Goal: Information Seeking & Learning: Learn about a topic

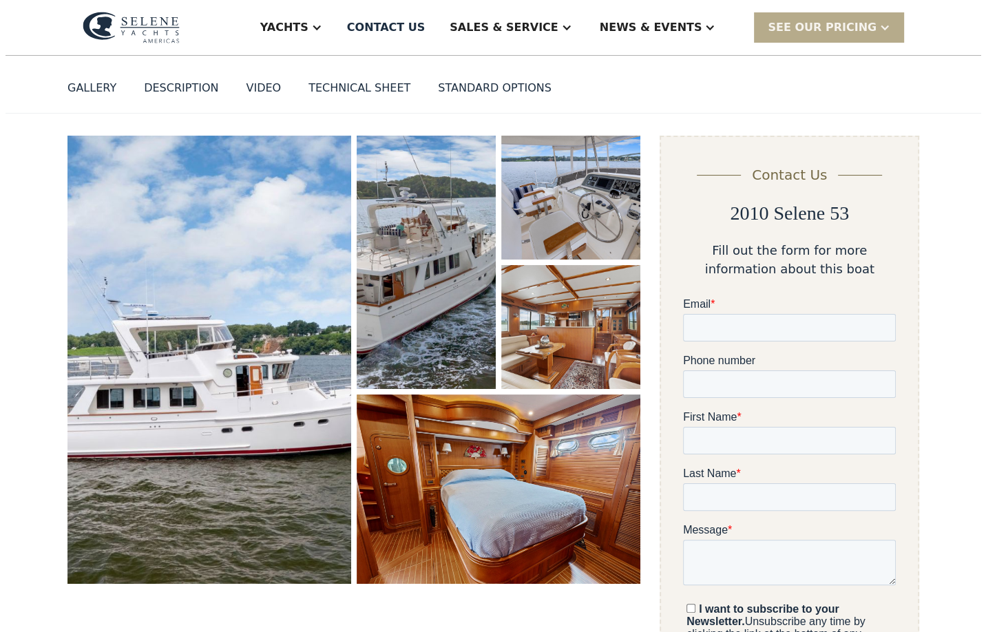
scroll to position [69, 0]
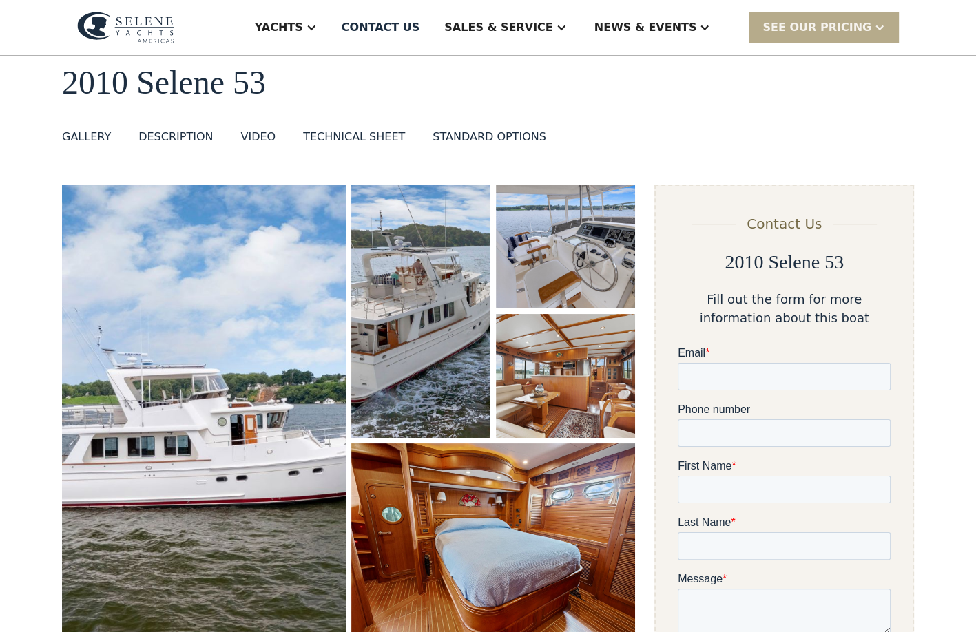
click at [554, 379] on img "open lightbox" at bounding box center [565, 376] width 139 height 124
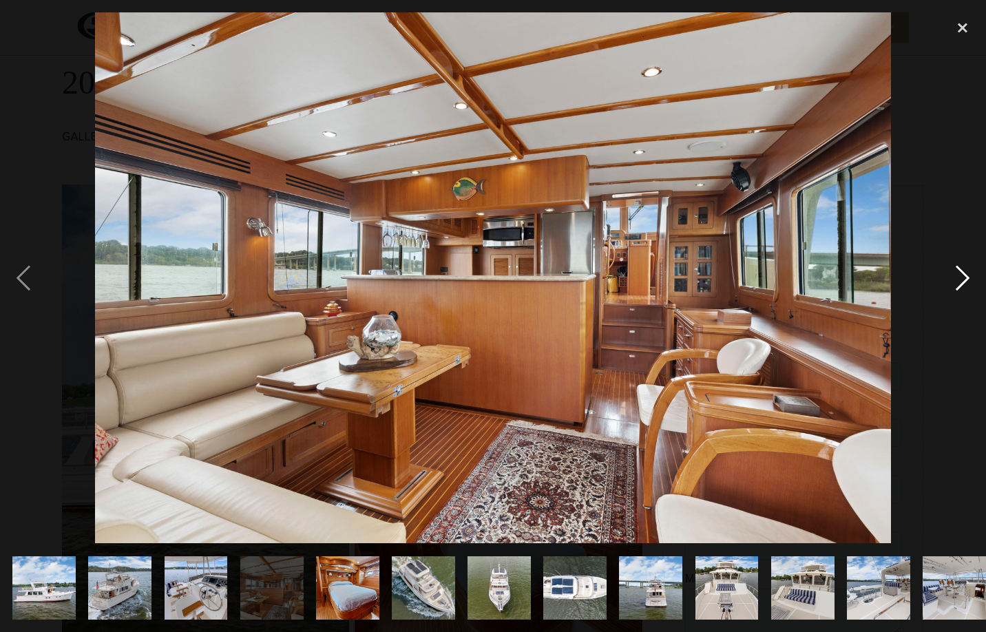
click at [966, 286] on div "next image" at bounding box center [963, 277] width 47 height 531
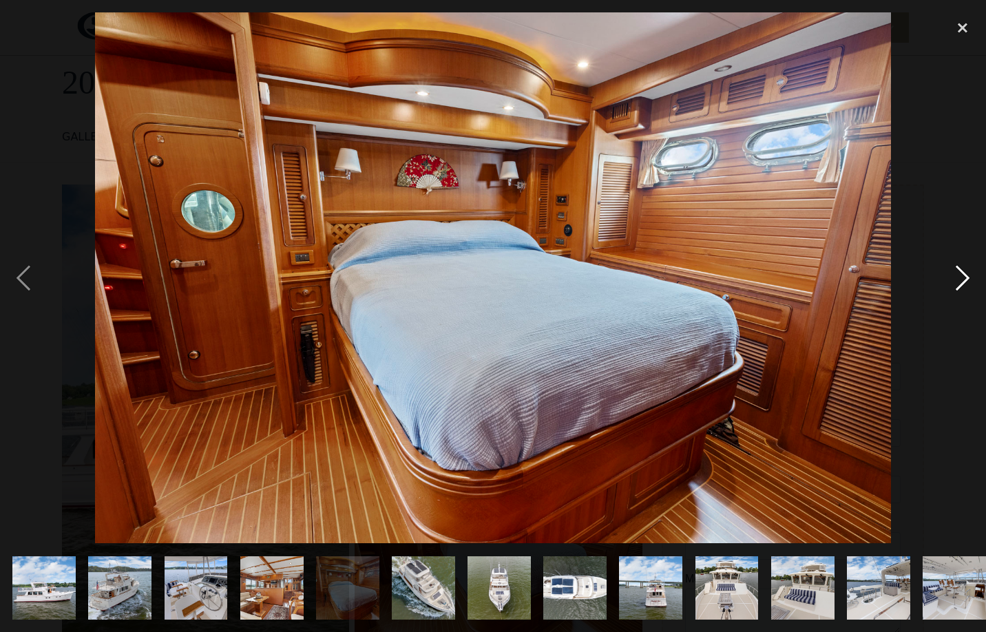
click at [966, 286] on div "next image" at bounding box center [963, 277] width 47 height 531
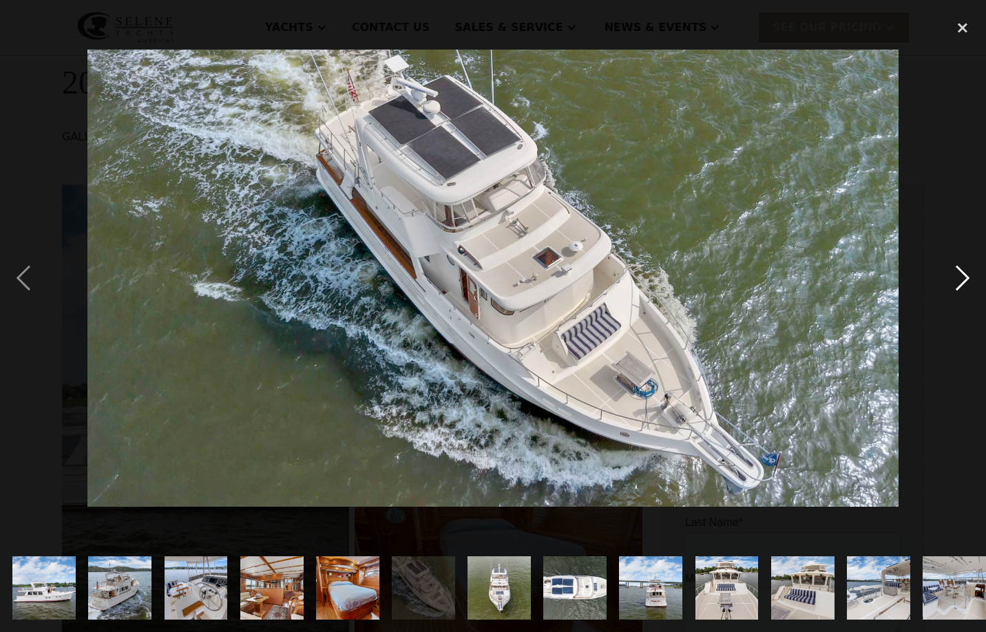
click at [966, 286] on div "next image" at bounding box center [963, 277] width 47 height 531
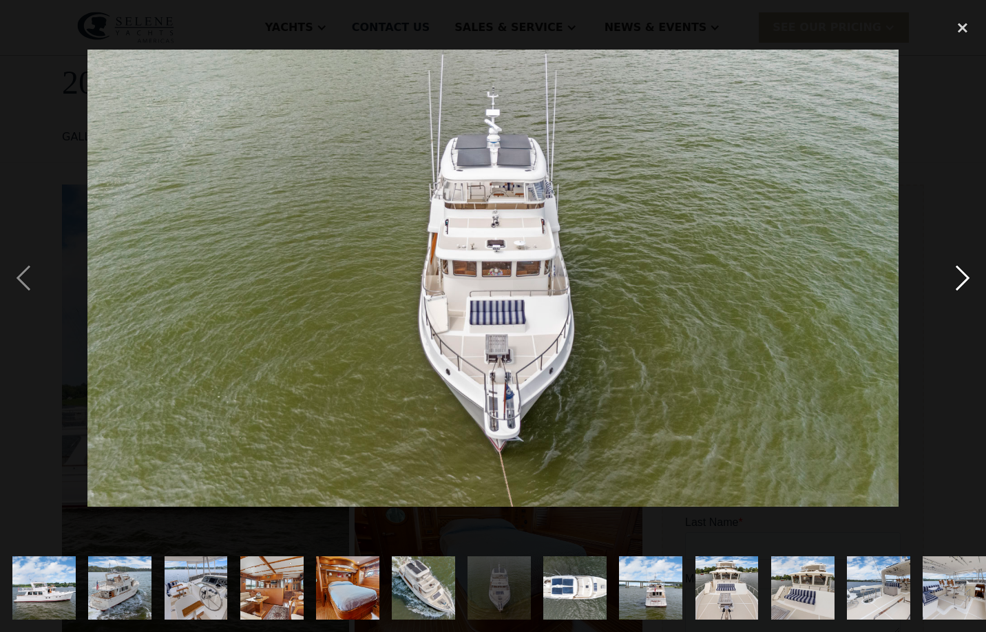
click at [966, 286] on div "next image" at bounding box center [963, 277] width 47 height 531
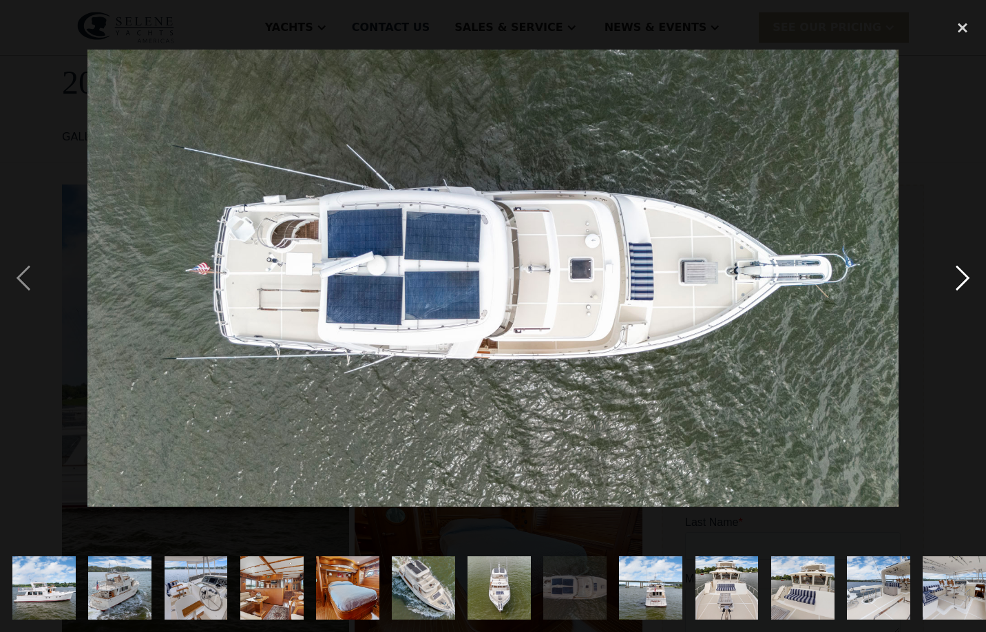
click at [966, 286] on div "next image" at bounding box center [963, 277] width 47 height 531
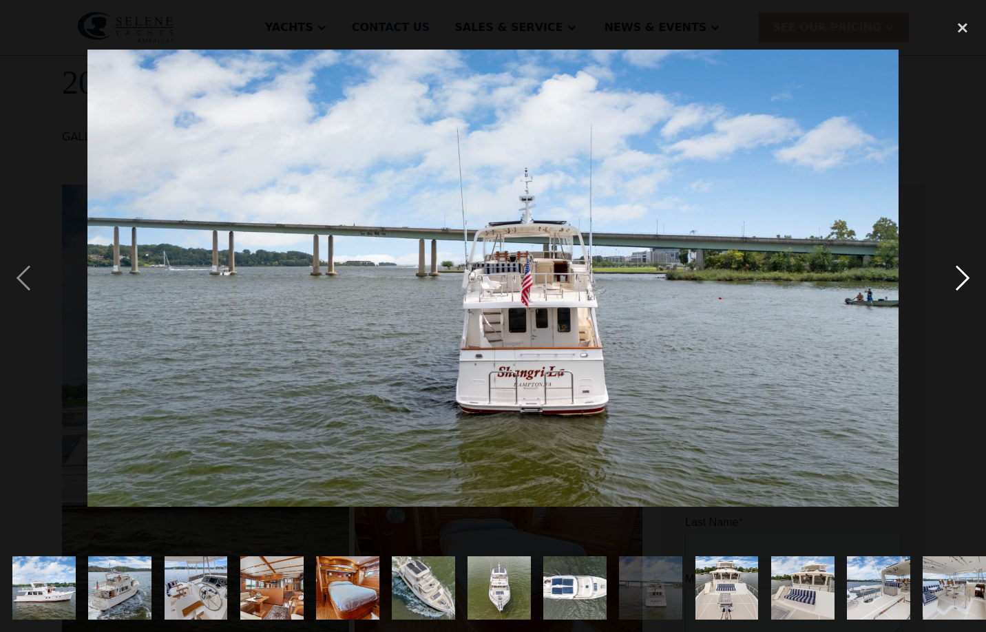
click at [966, 286] on div "next image" at bounding box center [963, 277] width 47 height 531
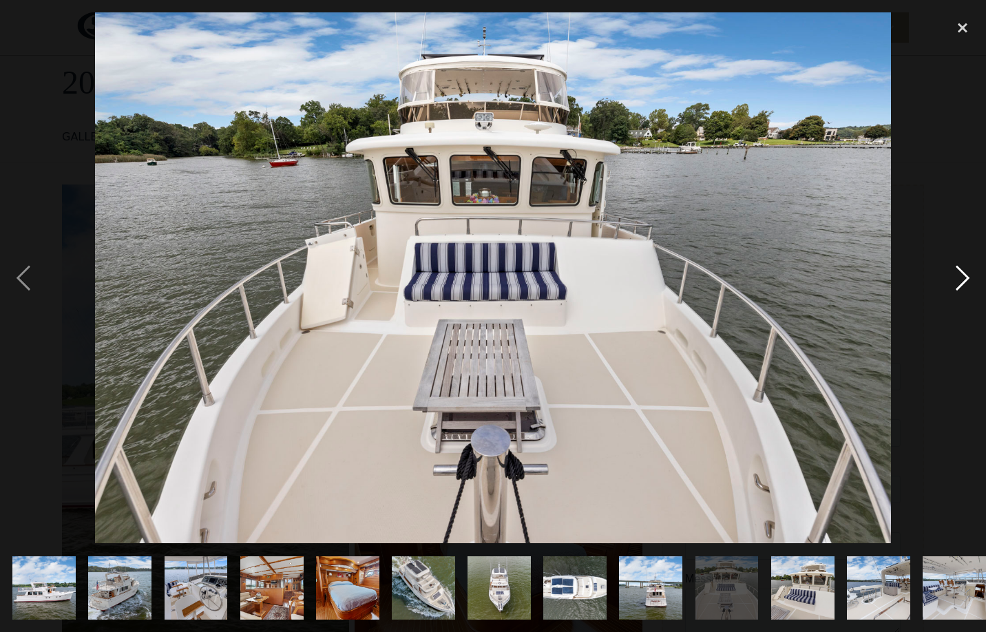
click at [966, 286] on div "next image" at bounding box center [963, 277] width 47 height 531
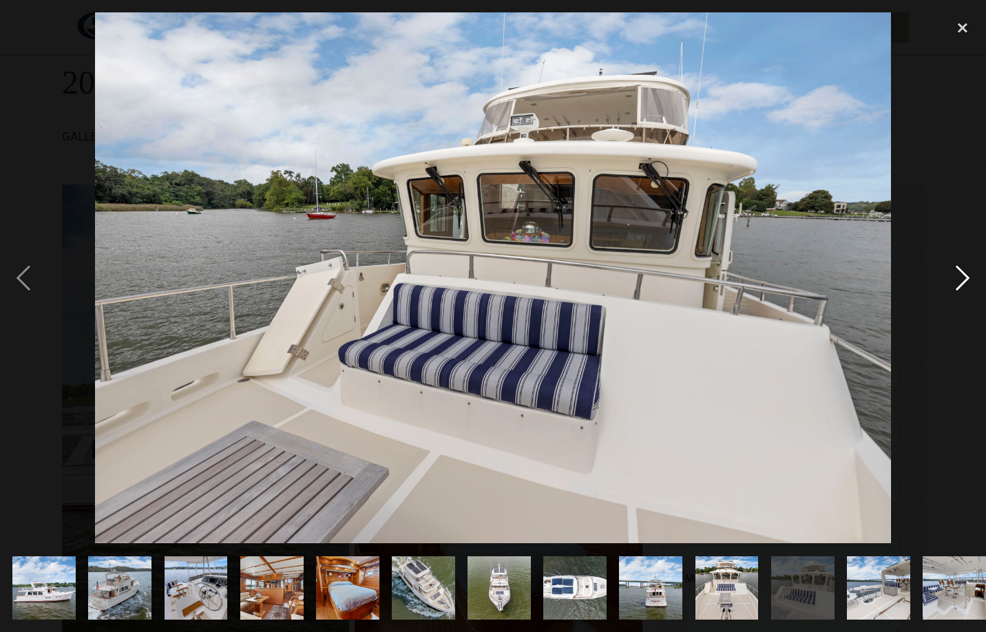
click at [966, 286] on div "next image" at bounding box center [963, 277] width 47 height 531
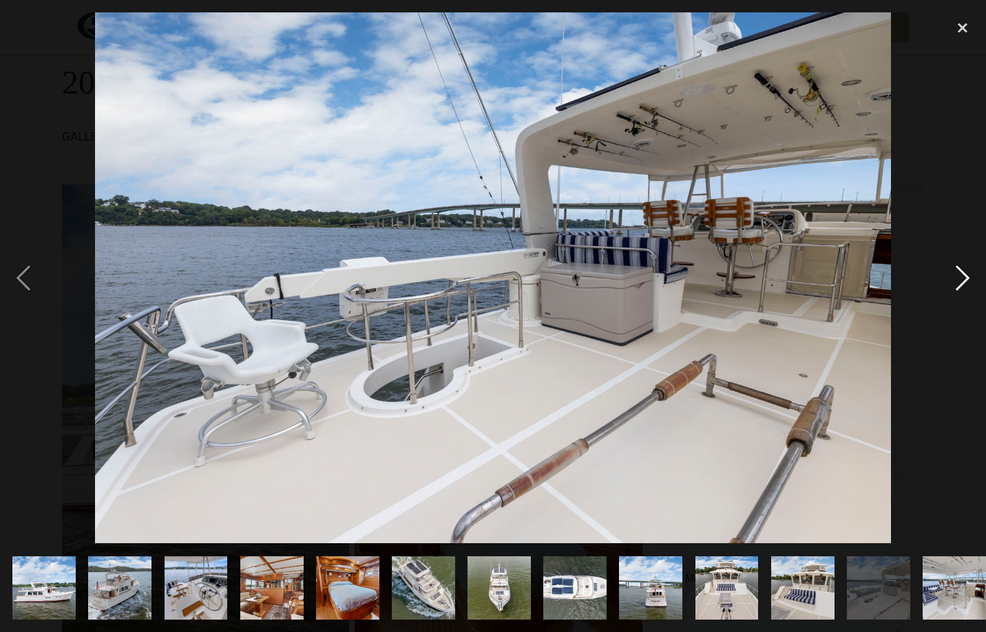
click at [966, 286] on div "next image" at bounding box center [963, 277] width 47 height 531
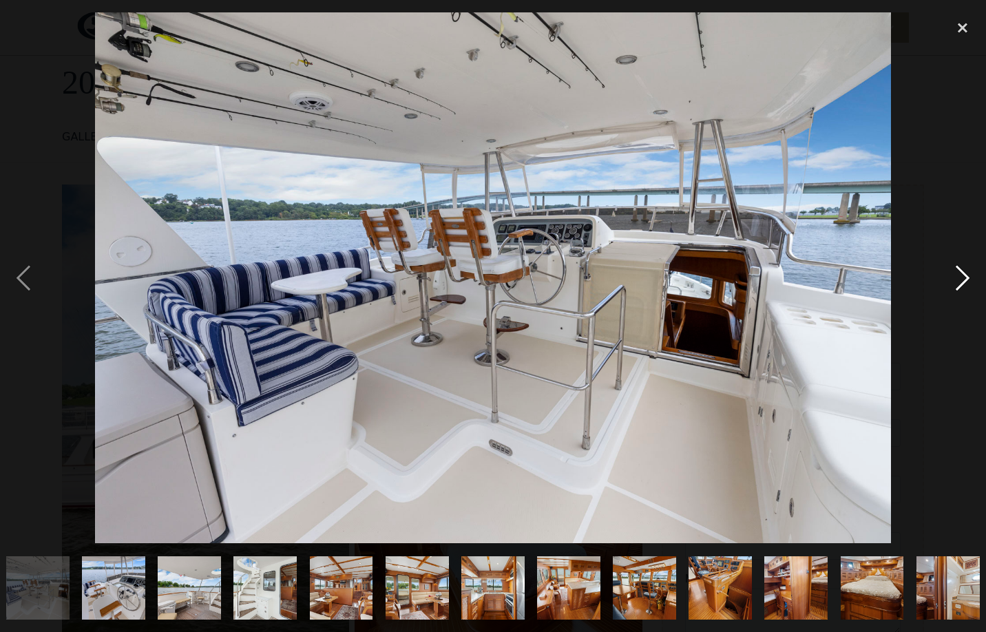
scroll to position [0, 917]
click at [966, 286] on div "next image" at bounding box center [963, 277] width 47 height 531
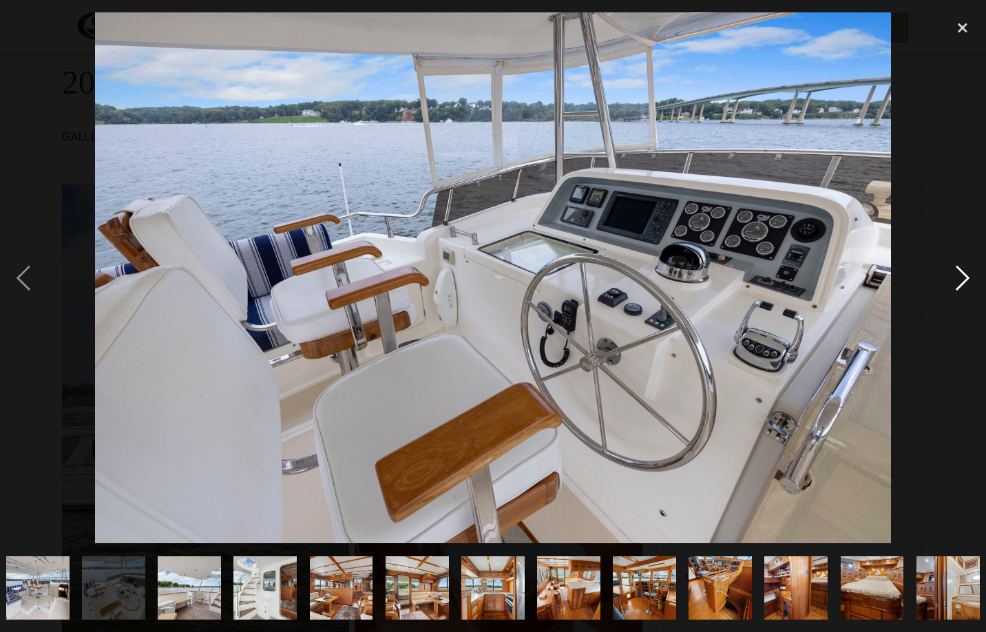
click at [966, 286] on div "next image" at bounding box center [963, 277] width 47 height 531
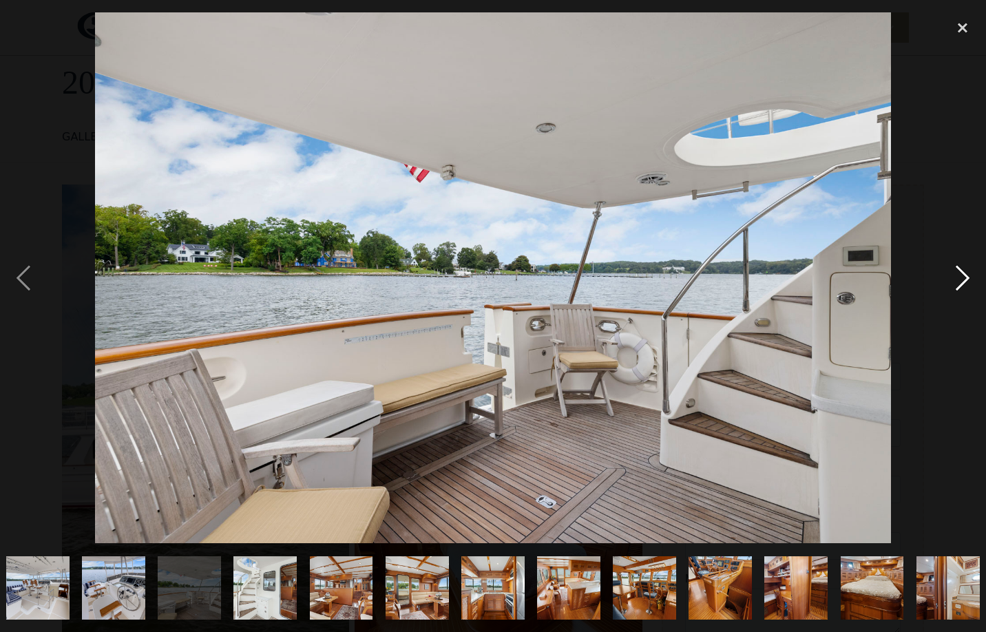
click at [966, 286] on div "next image" at bounding box center [963, 277] width 47 height 531
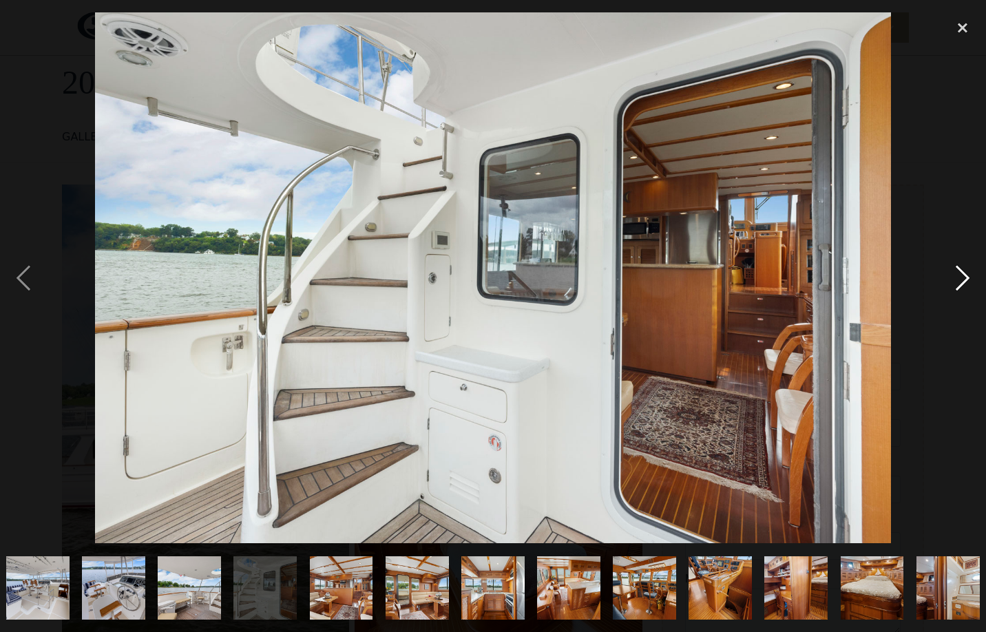
click at [966, 286] on div "next image" at bounding box center [963, 277] width 47 height 531
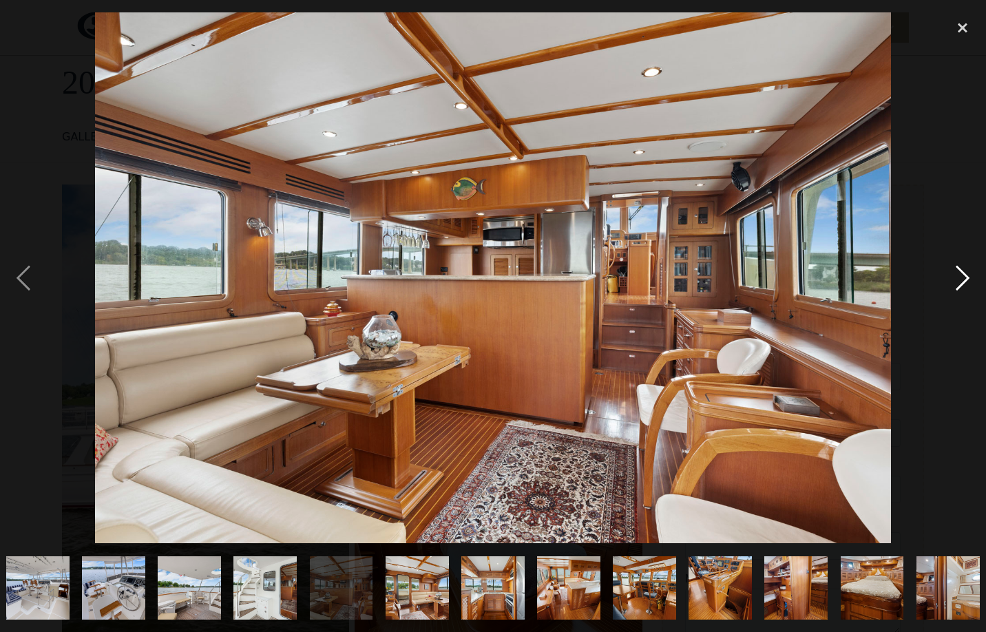
click at [966, 286] on div "next image" at bounding box center [963, 277] width 47 height 531
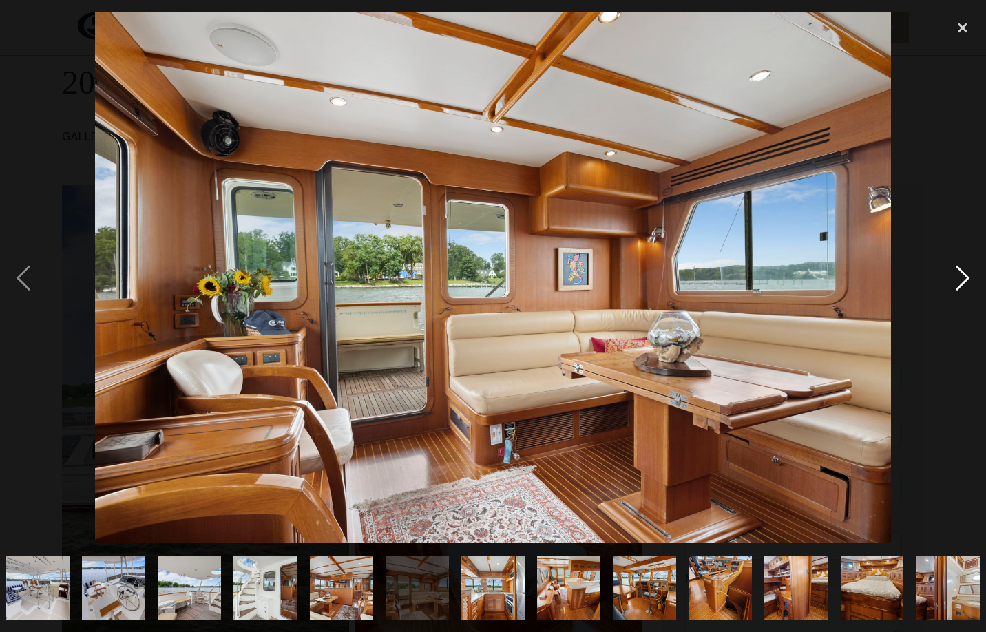
click at [962, 285] on div "next image" at bounding box center [963, 277] width 47 height 531
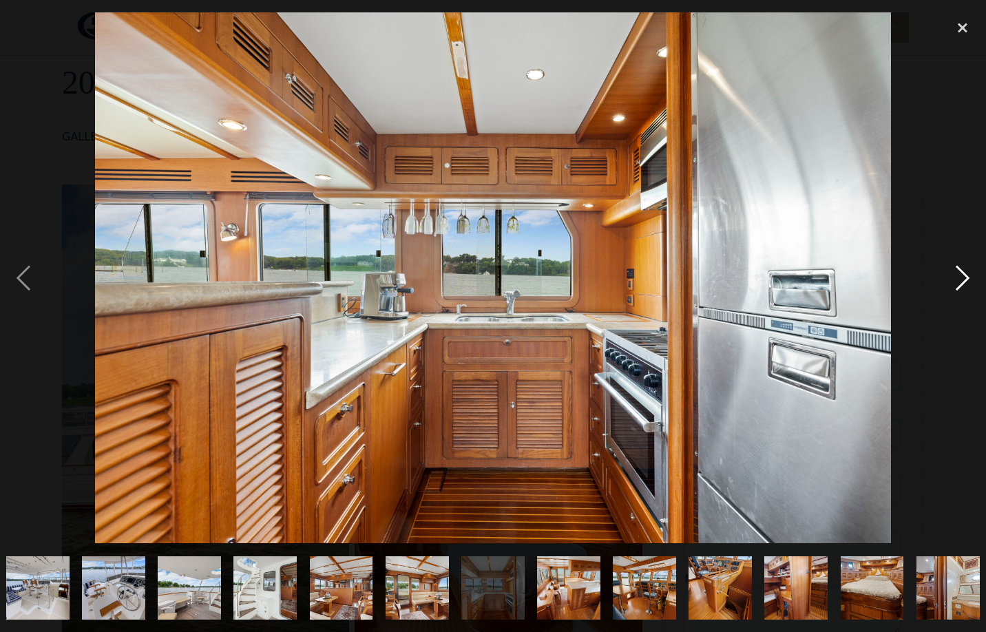
click at [962, 285] on div "next image" at bounding box center [963, 277] width 47 height 531
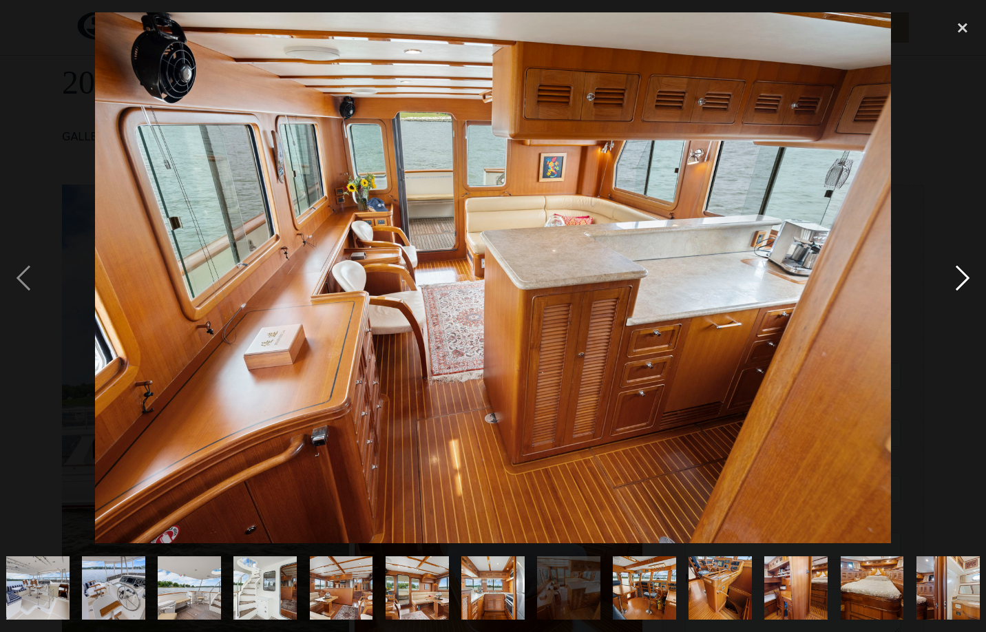
click at [962, 285] on div "next image" at bounding box center [963, 277] width 47 height 531
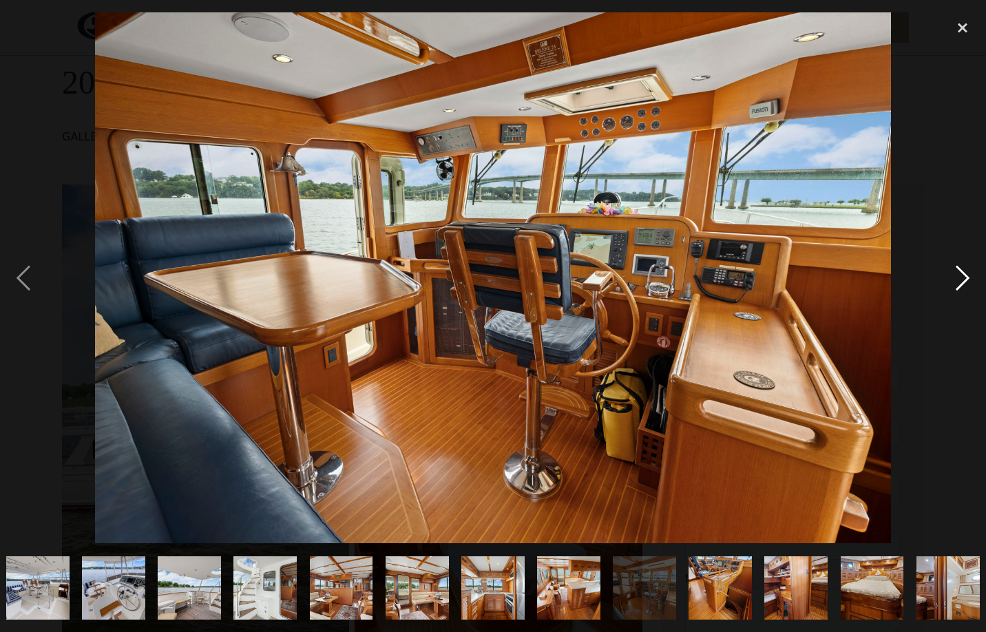
click at [962, 285] on div "next image" at bounding box center [963, 277] width 47 height 531
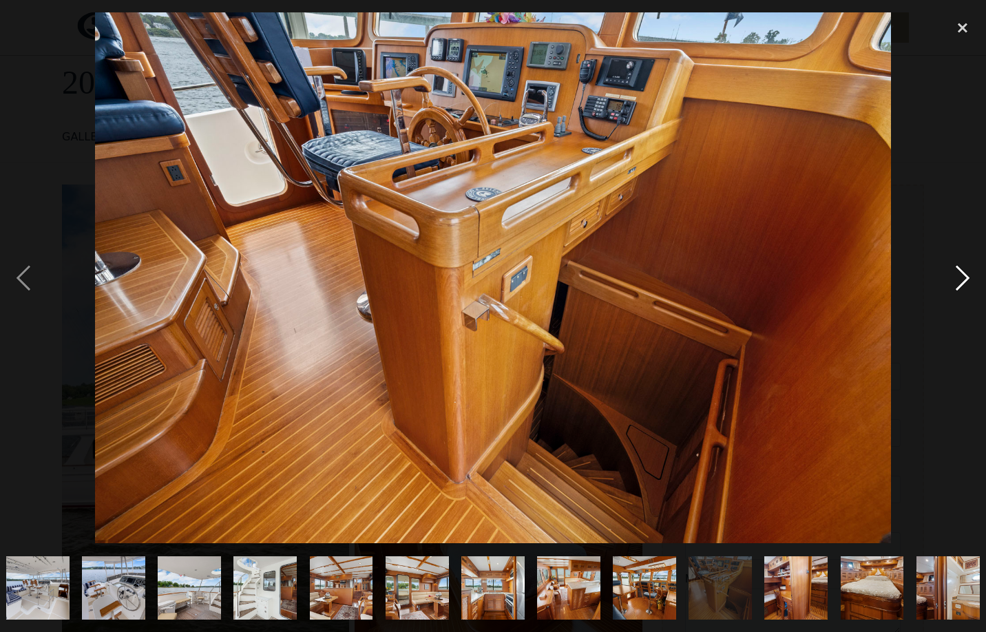
click at [962, 285] on div "next image" at bounding box center [963, 277] width 47 height 531
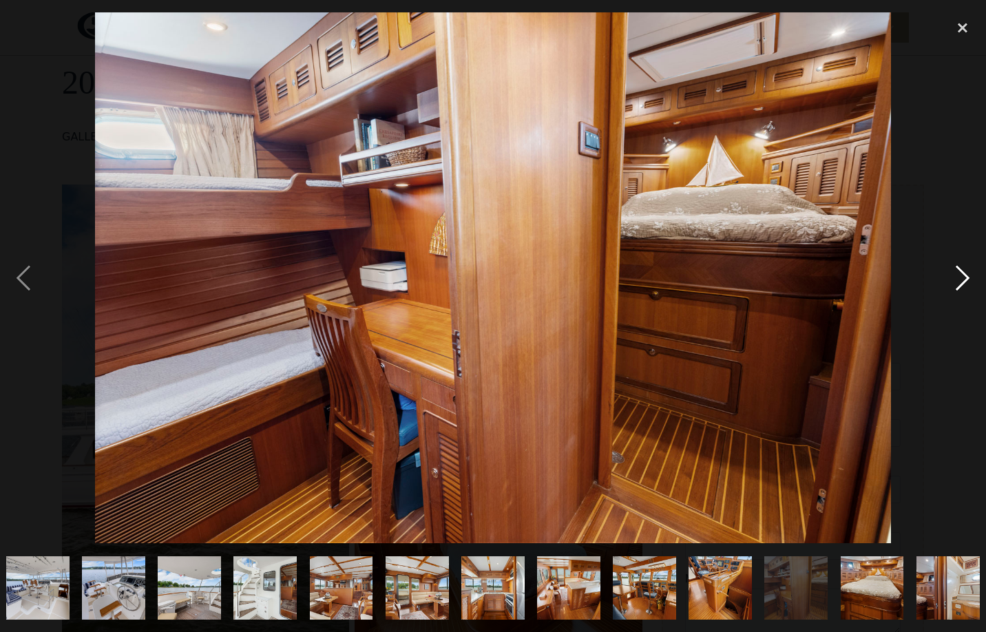
click at [962, 285] on div "next image" at bounding box center [963, 277] width 47 height 531
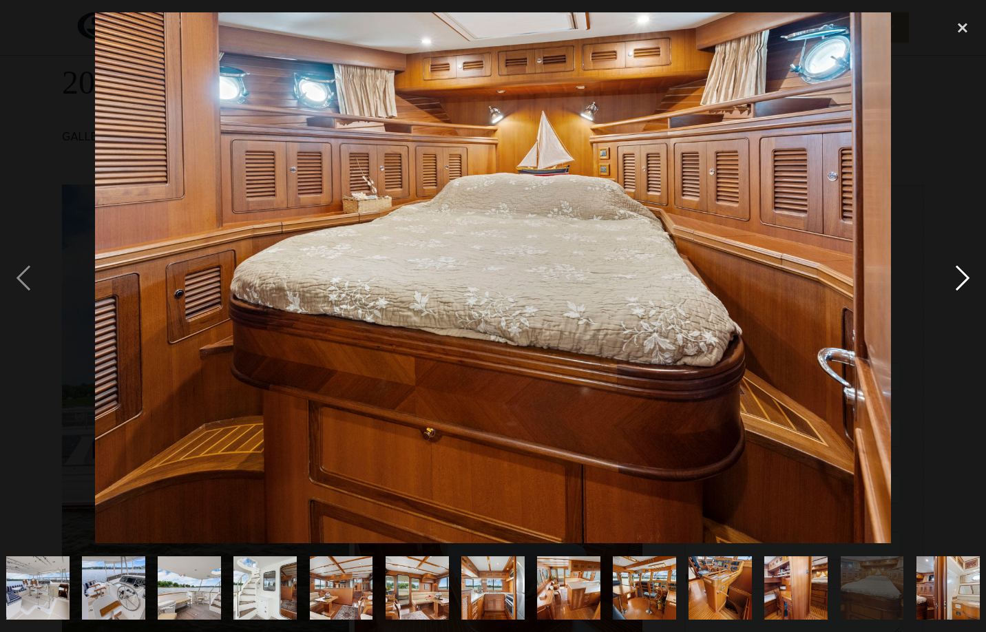
click at [962, 285] on div "next image" at bounding box center [963, 277] width 47 height 531
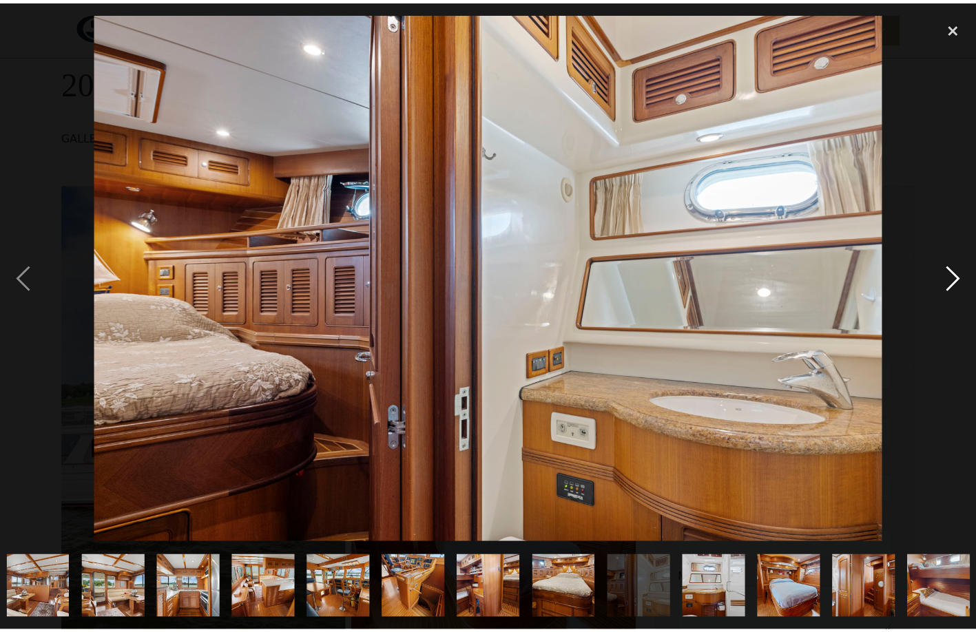
scroll to position [0, 1303]
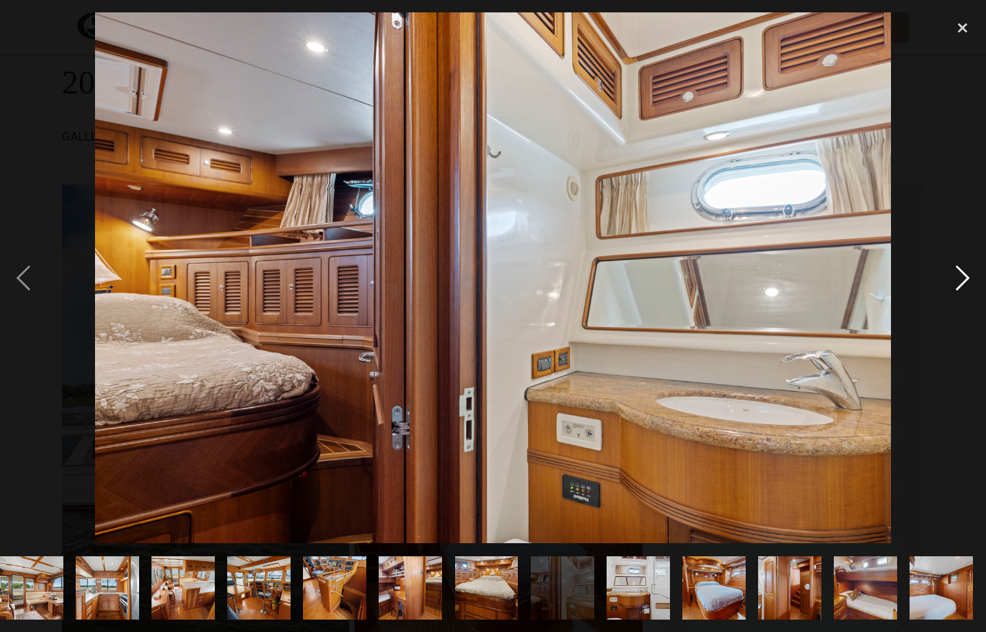
click at [962, 285] on div "next image" at bounding box center [963, 277] width 47 height 531
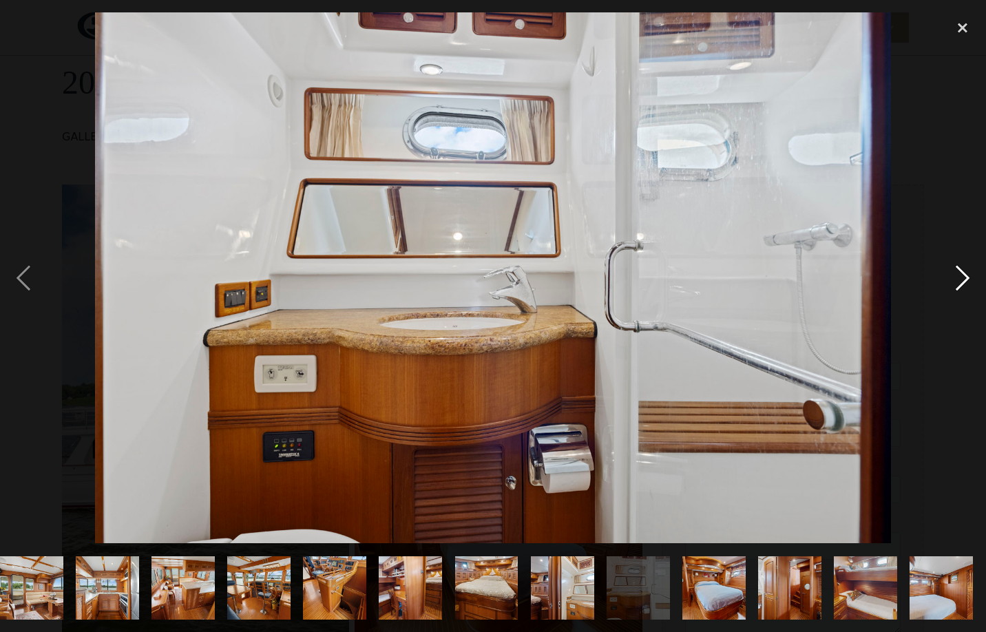
click at [962, 285] on div "next image" at bounding box center [963, 277] width 47 height 531
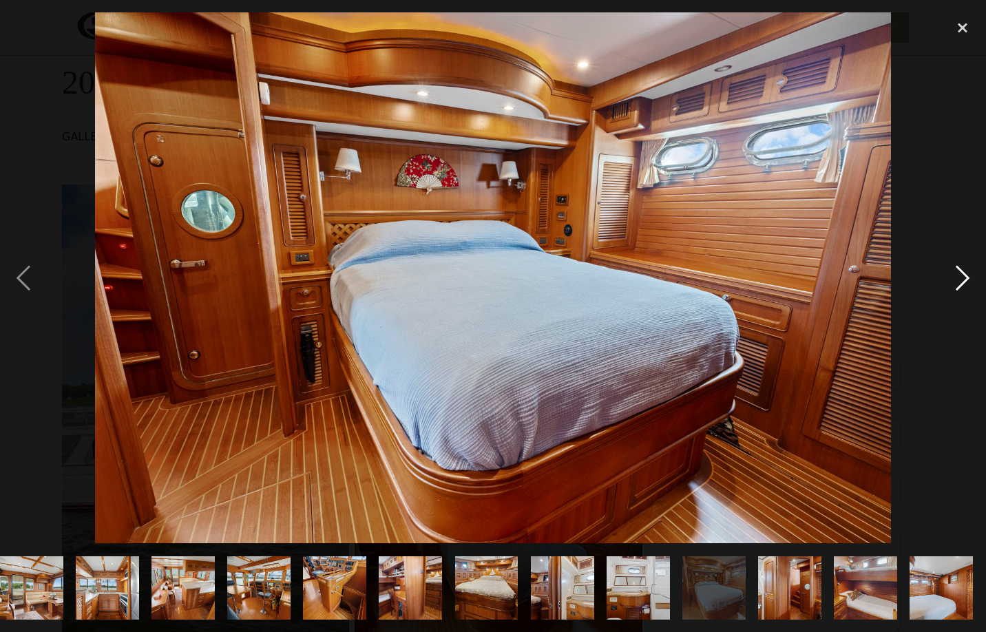
click at [962, 285] on div "next image" at bounding box center [963, 277] width 47 height 531
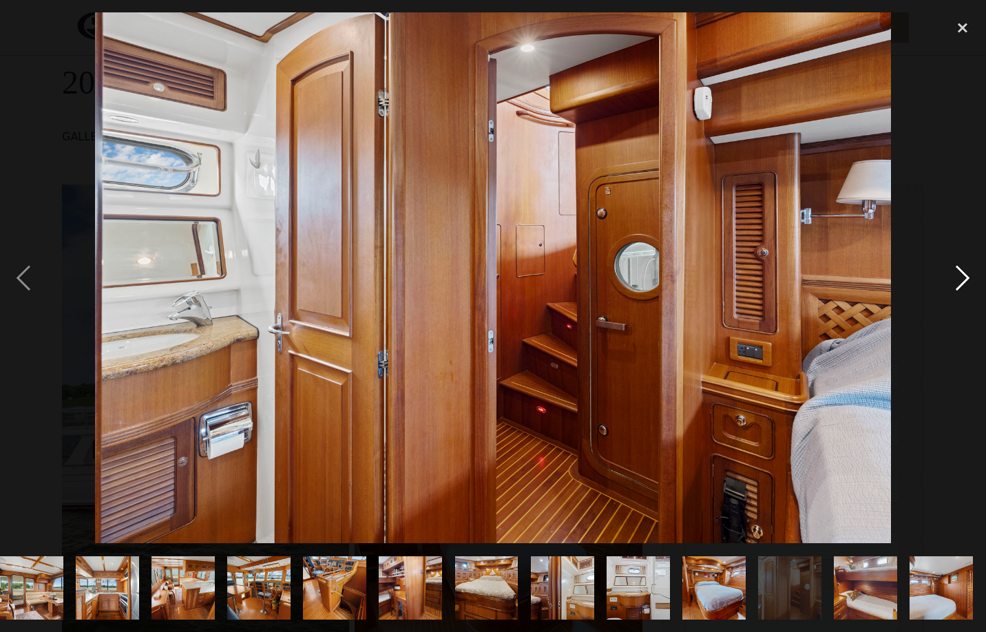
click at [962, 285] on div "next image" at bounding box center [963, 277] width 47 height 531
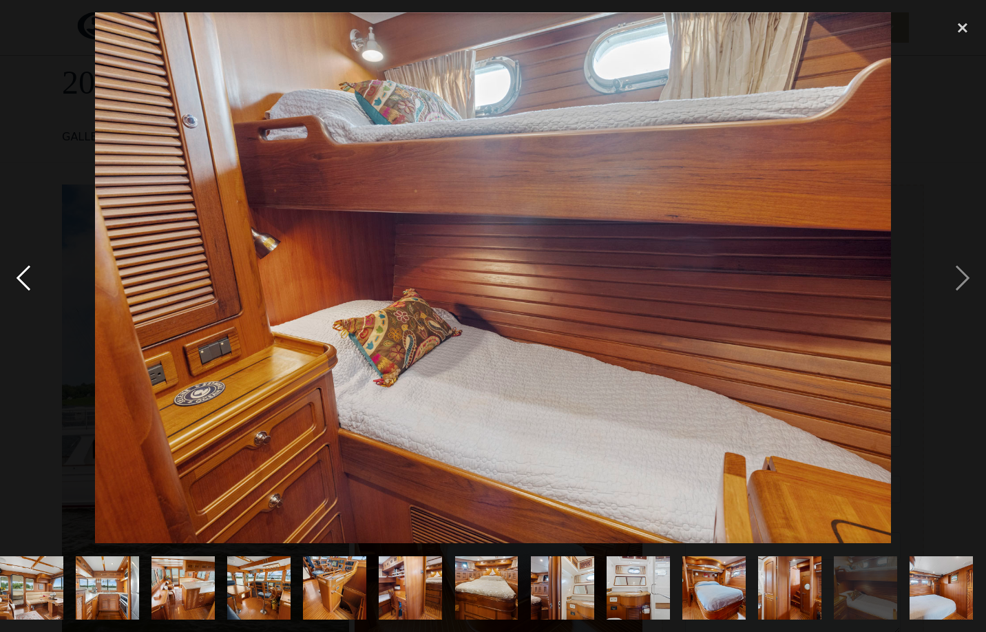
click at [14, 276] on div "previous image" at bounding box center [23, 277] width 47 height 531
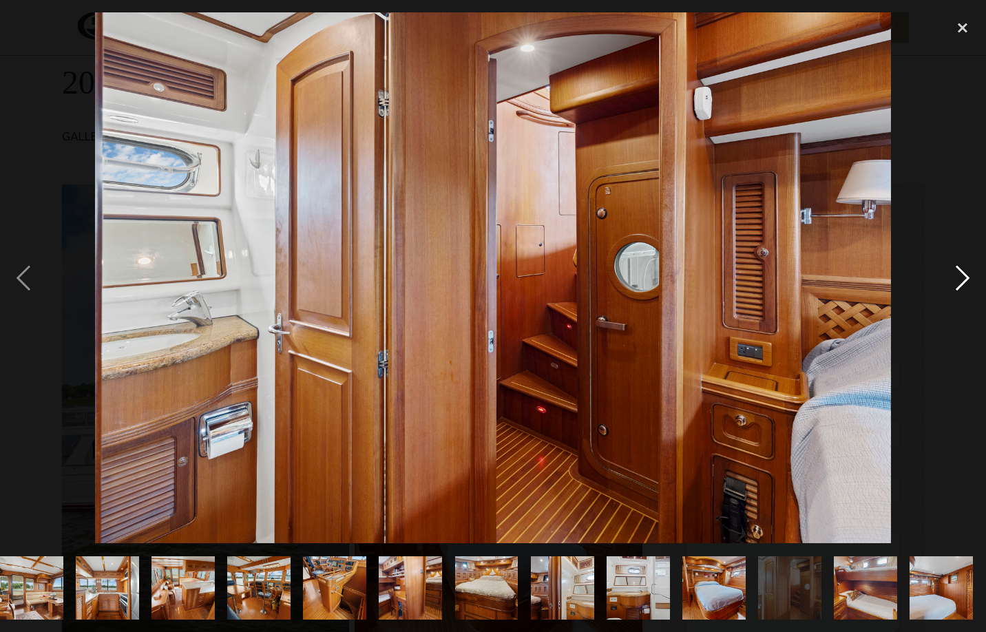
click at [964, 291] on div "next image" at bounding box center [963, 277] width 47 height 531
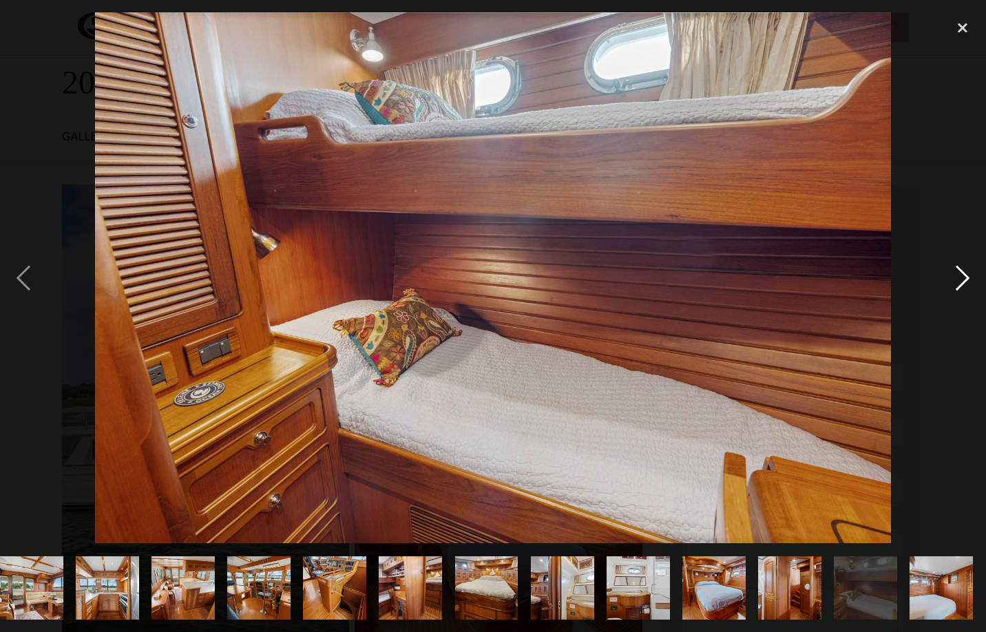
click at [964, 291] on div "next image" at bounding box center [963, 277] width 47 height 531
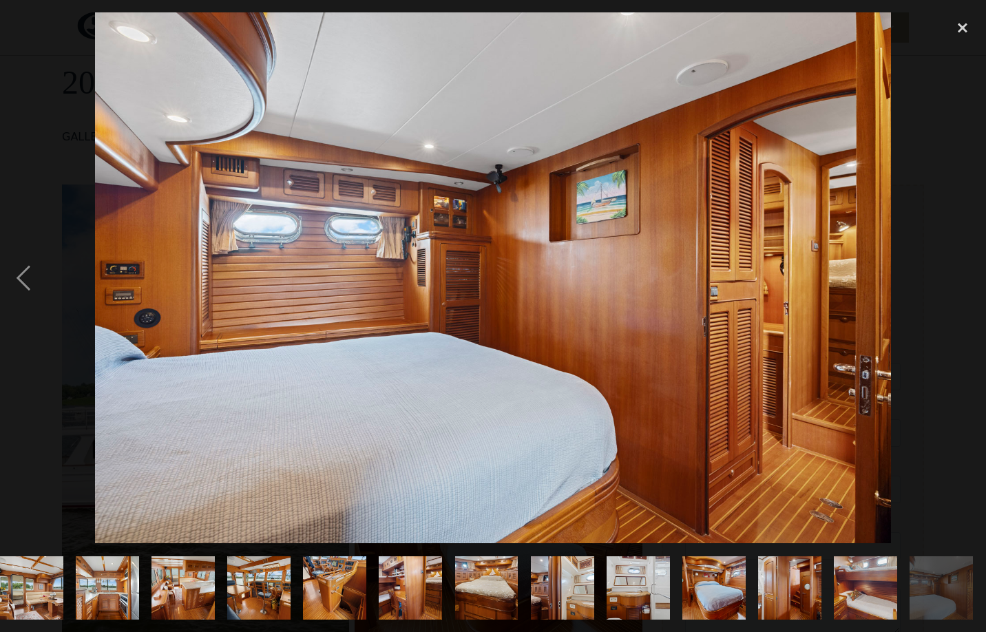
click at [964, 291] on div "next image" at bounding box center [963, 277] width 47 height 531
click at [963, 25] on div "close lightbox" at bounding box center [963, 27] width 47 height 30
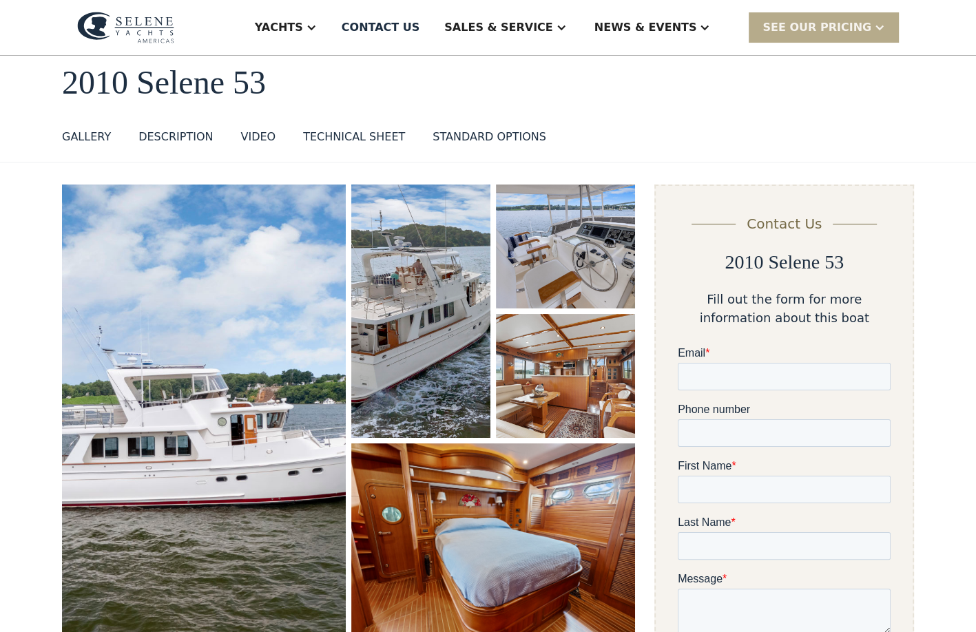
scroll to position [0, 0]
